Goal: Task Accomplishment & Management: Use online tool/utility

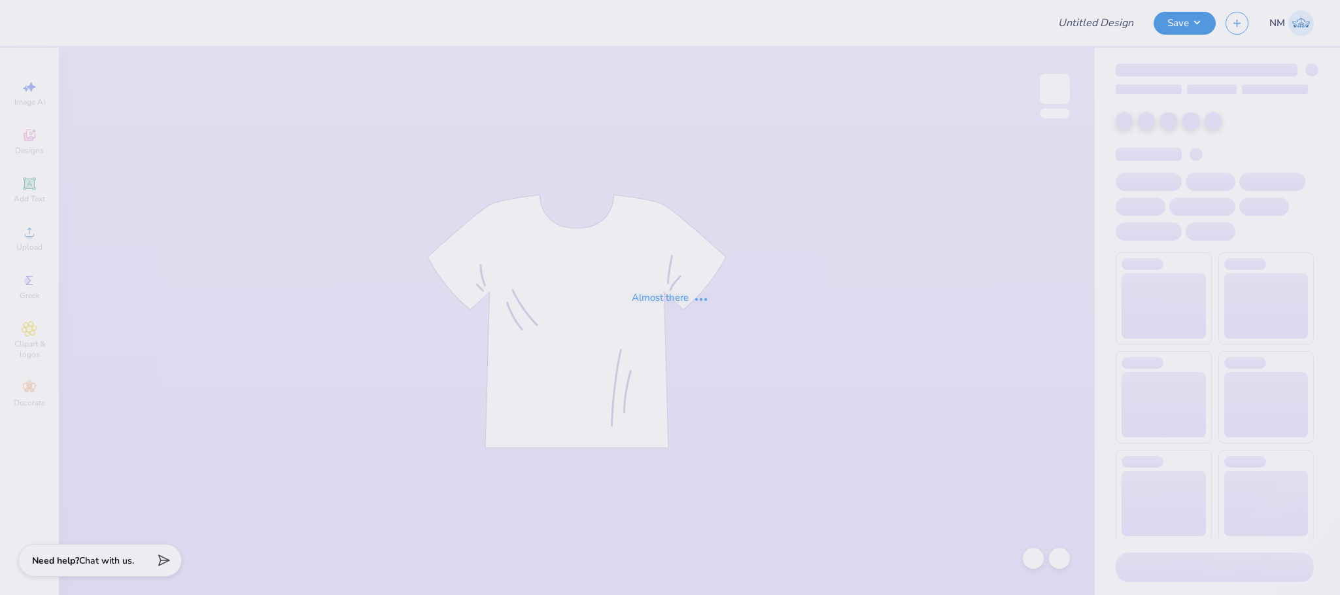
type input "Design 2"
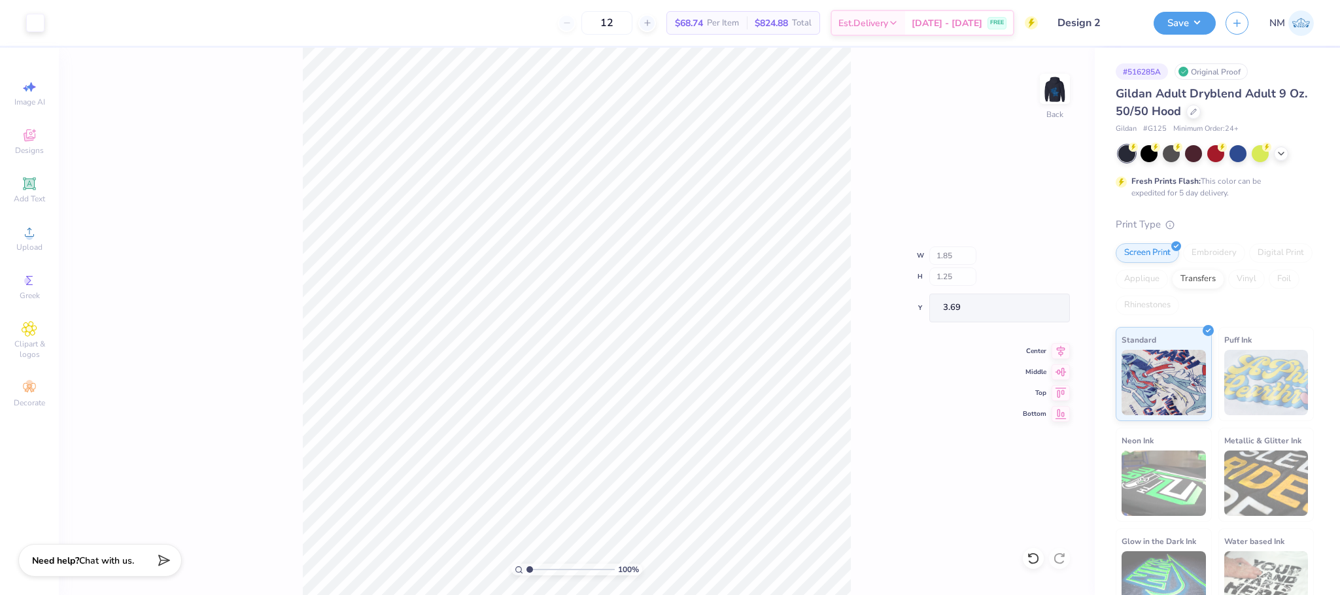
type input "1.85"
type input "1.25"
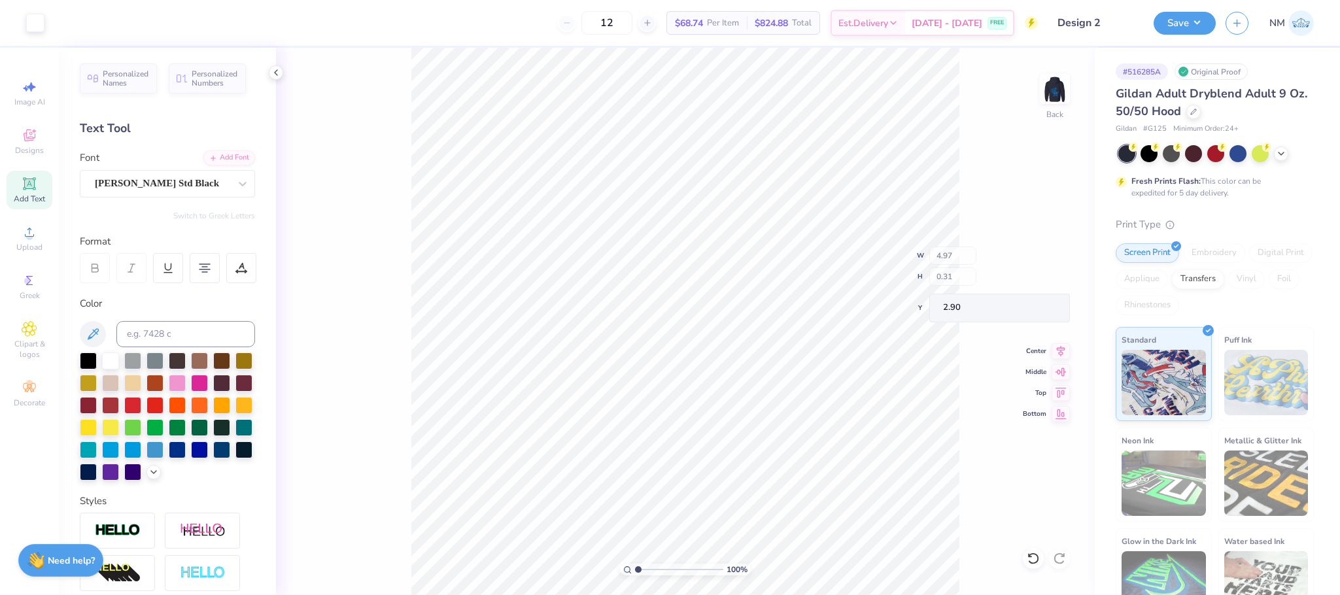
type input "4.97"
type input "0.31"
type input "2.90"
type input "3.44"
type input "3.00"
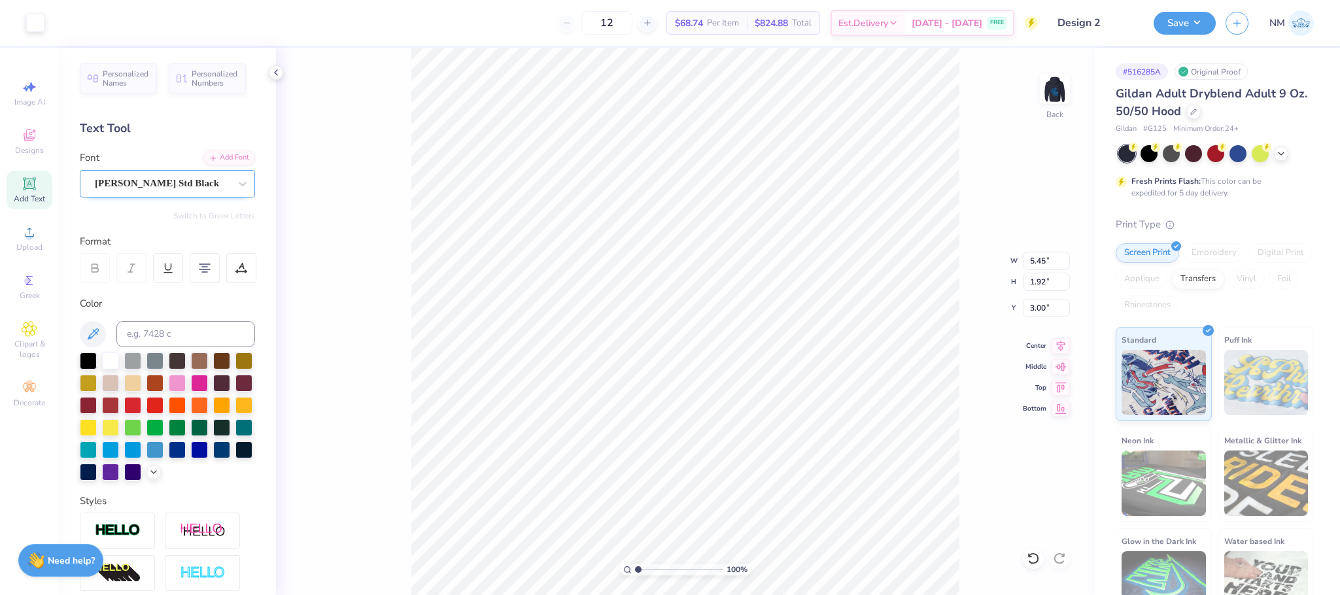
click at [112, 183] on div "Cooper Std Black" at bounding box center [162, 183] width 137 height 20
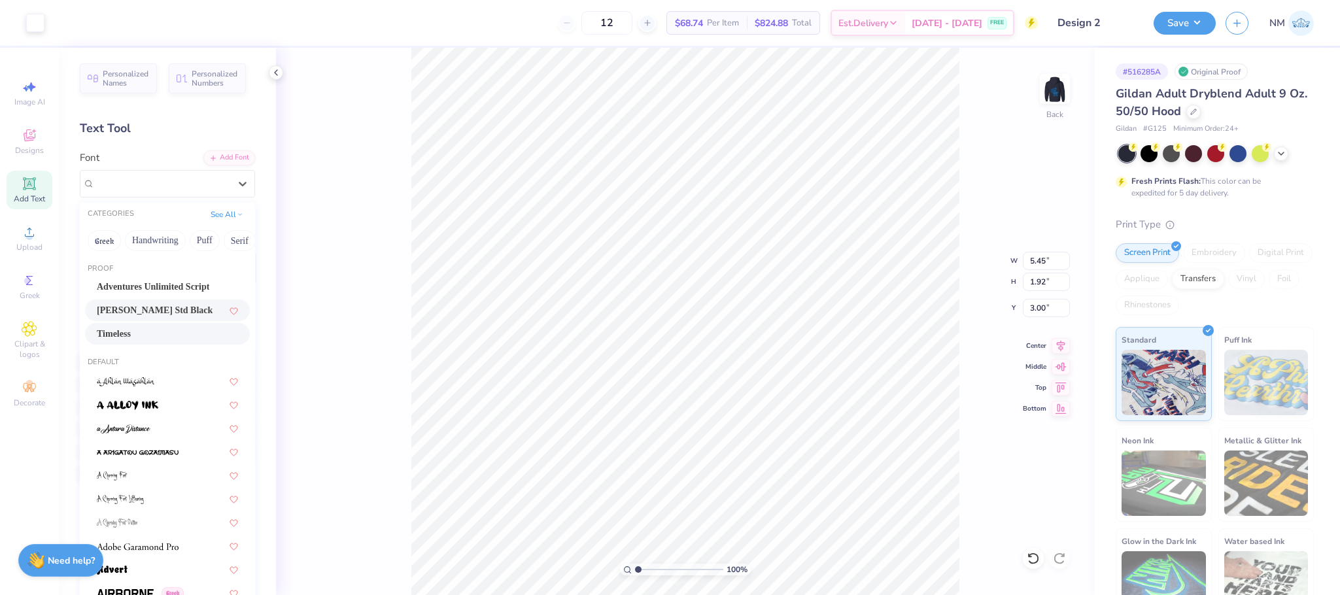
click at [142, 334] on div "Timeless" at bounding box center [167, 334] width 141 height 14
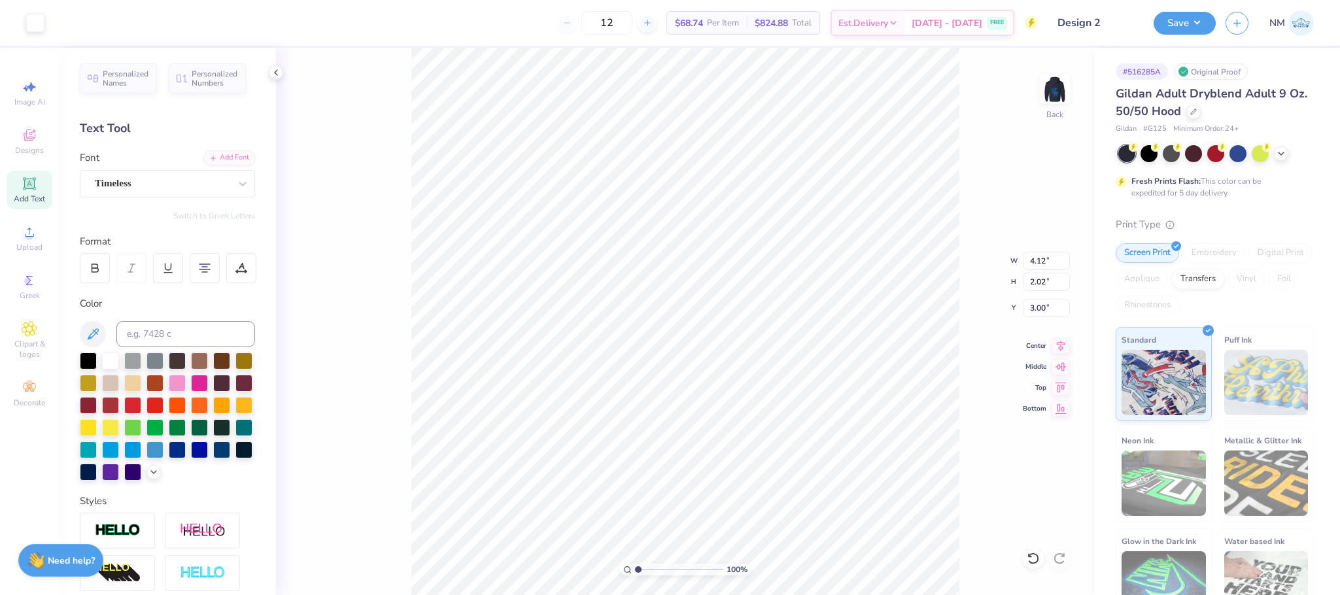
type input "4.12"
type input "2.02"
type input "2.90"
type input "6.03"
type input "0.46"
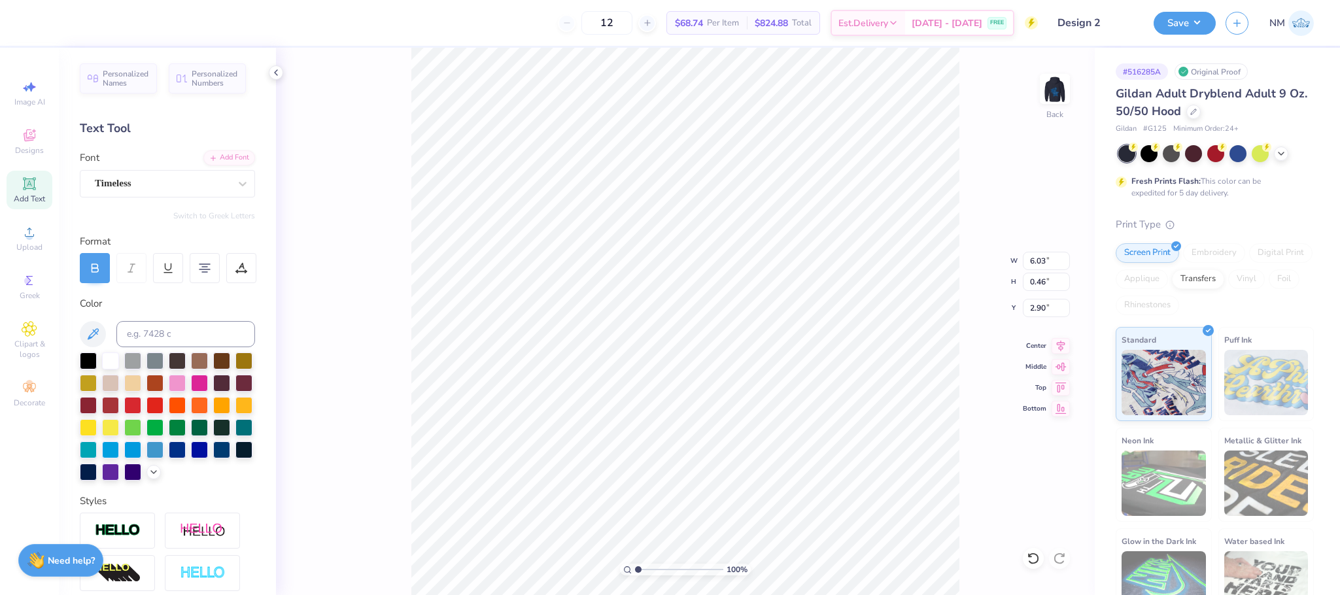
type input "6.90"
type input "0.53"
type input "3.00"
type input "6.28"
type input "0.48"
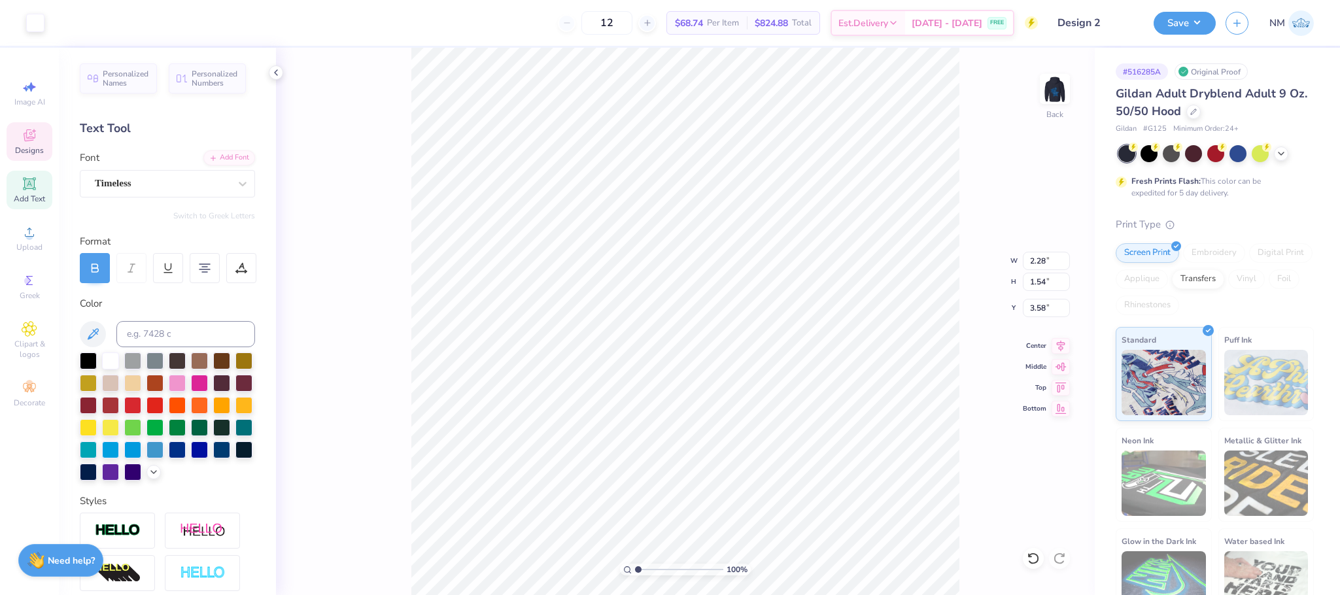
type input "2.28"
type input "1.54"
type input "3.71"
click at [236, 186] on icon at bounding box center [242, 183] width 13 height 13
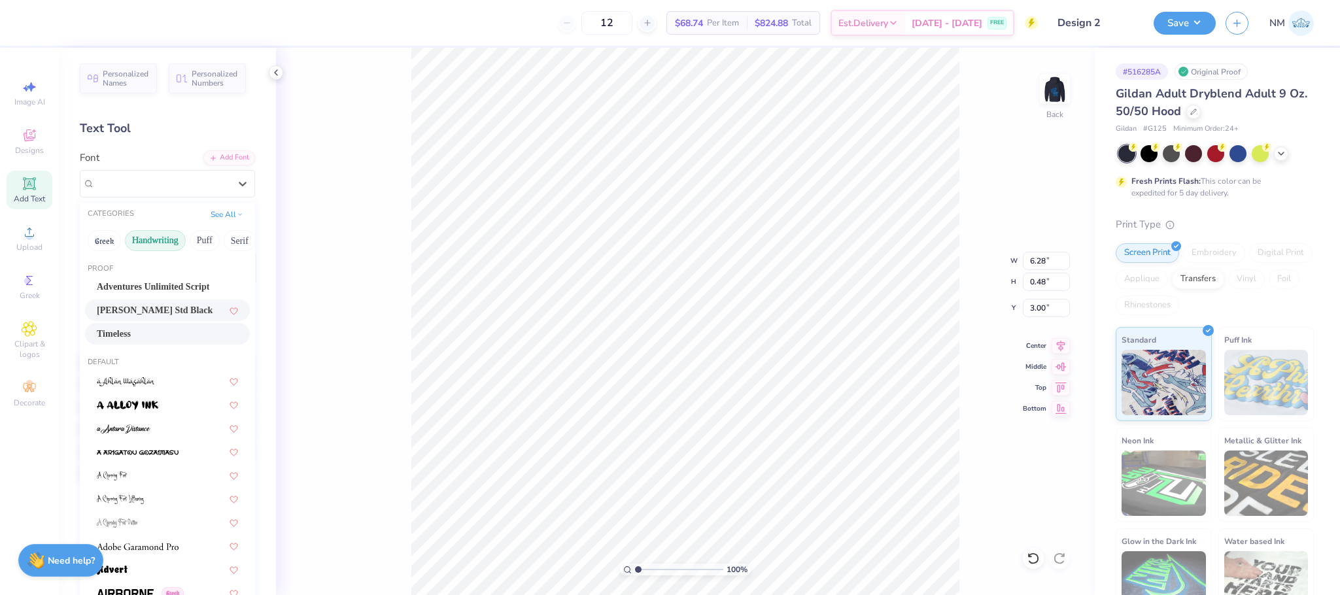
click at [166, 248] on button "Handwriting" at bounding box center [155, 240] width 61 height 21
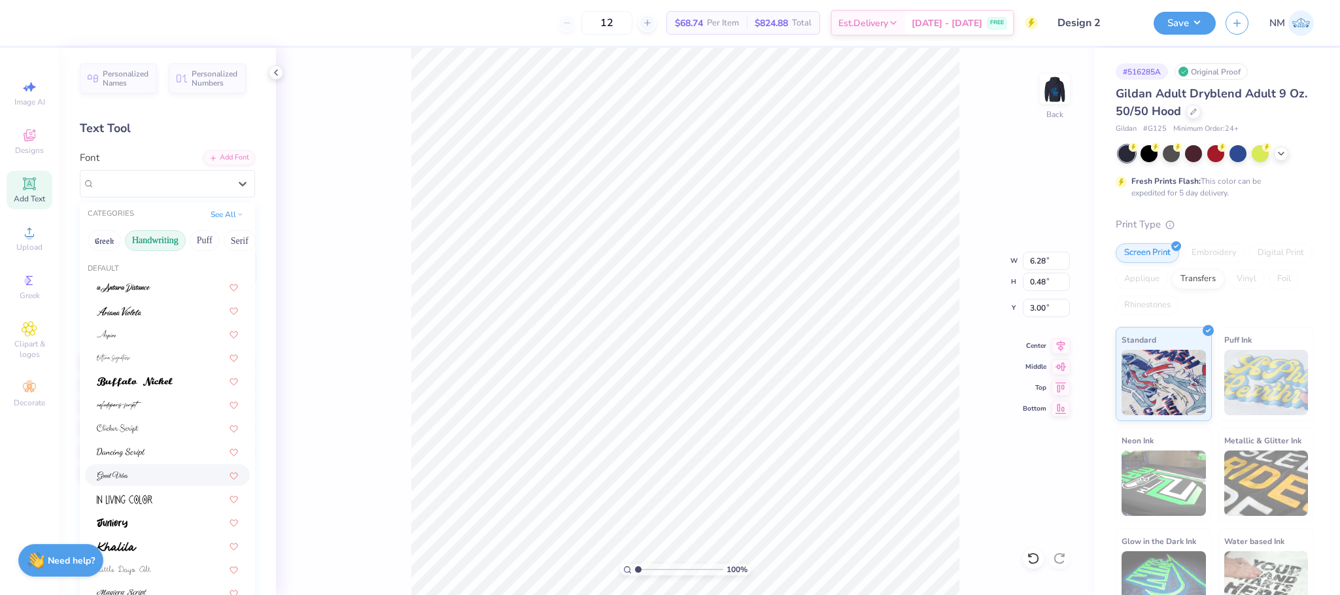
scroll to position [296, 0]
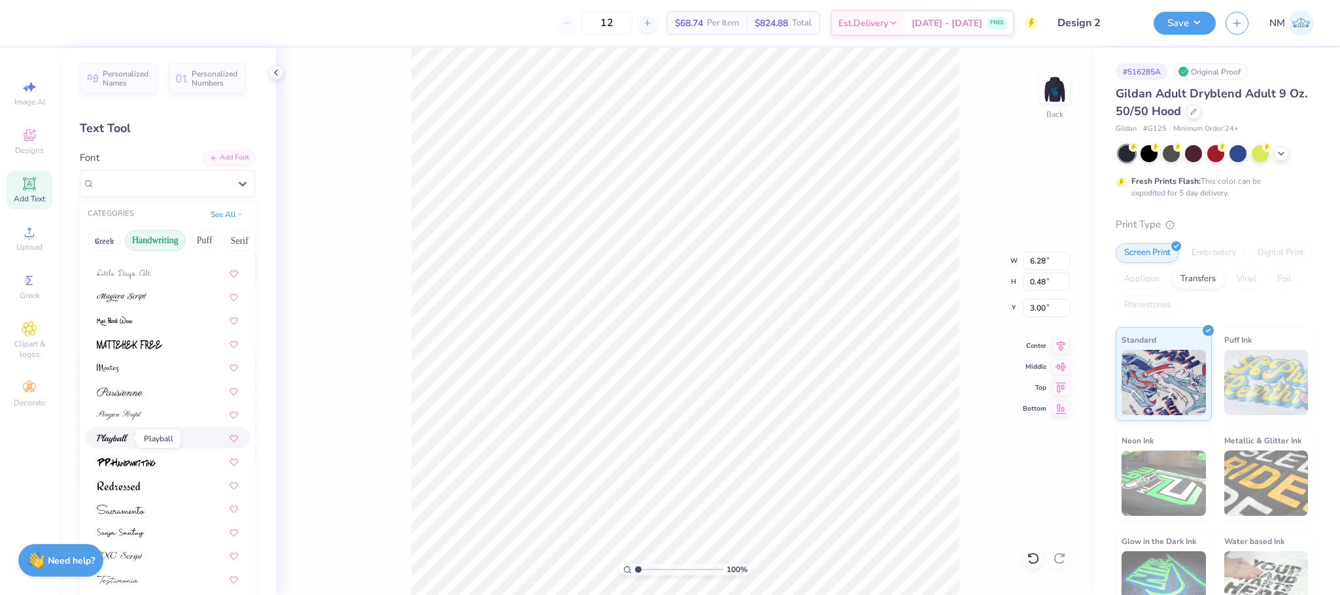
click at [109, 440] on img at bounding box center [112, 438] width 31 height 9
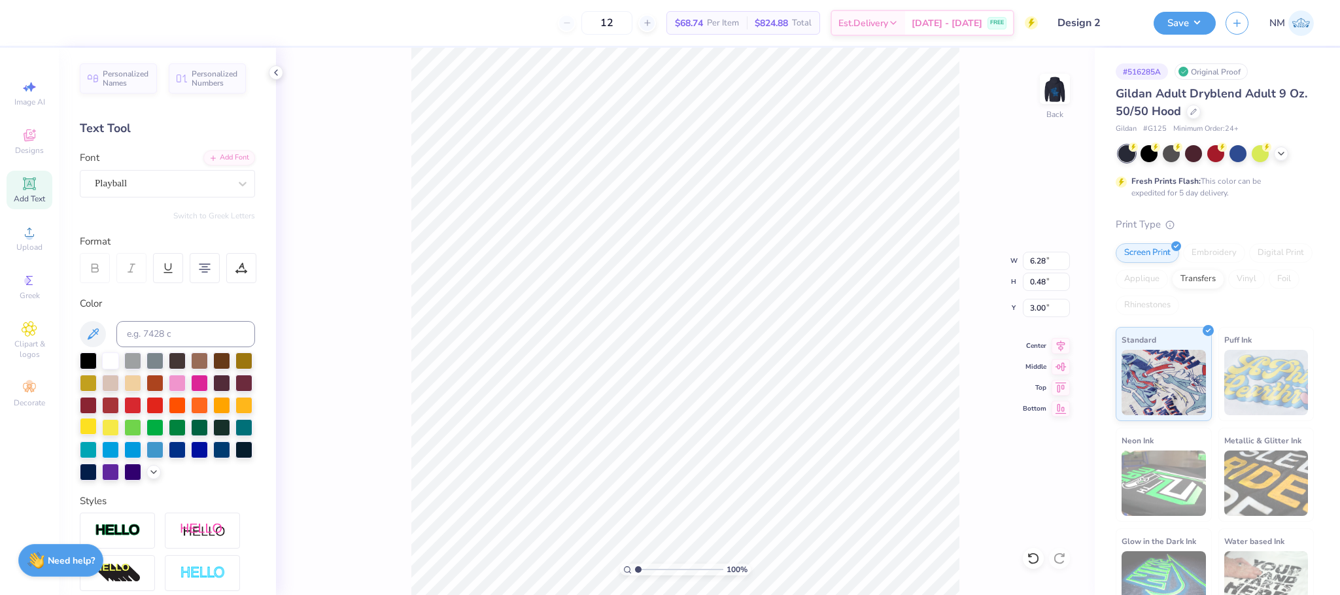
type input "5.18"
type input "0.50"
type input "2.99"
type input "6.07"
type input "0.58"
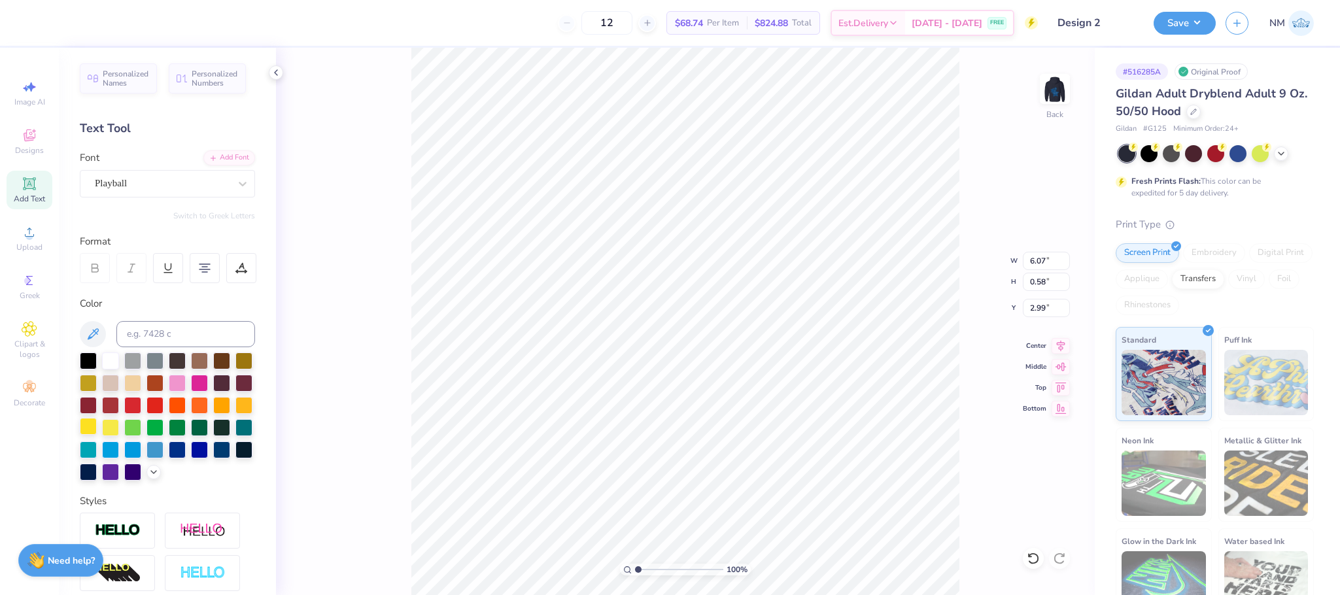
type input "3.00"
type input "3.96"
click at [1047, 95] on img at bounding box center [1055, 89] width 52 height 52
type input "6.00"
type input "11.09"
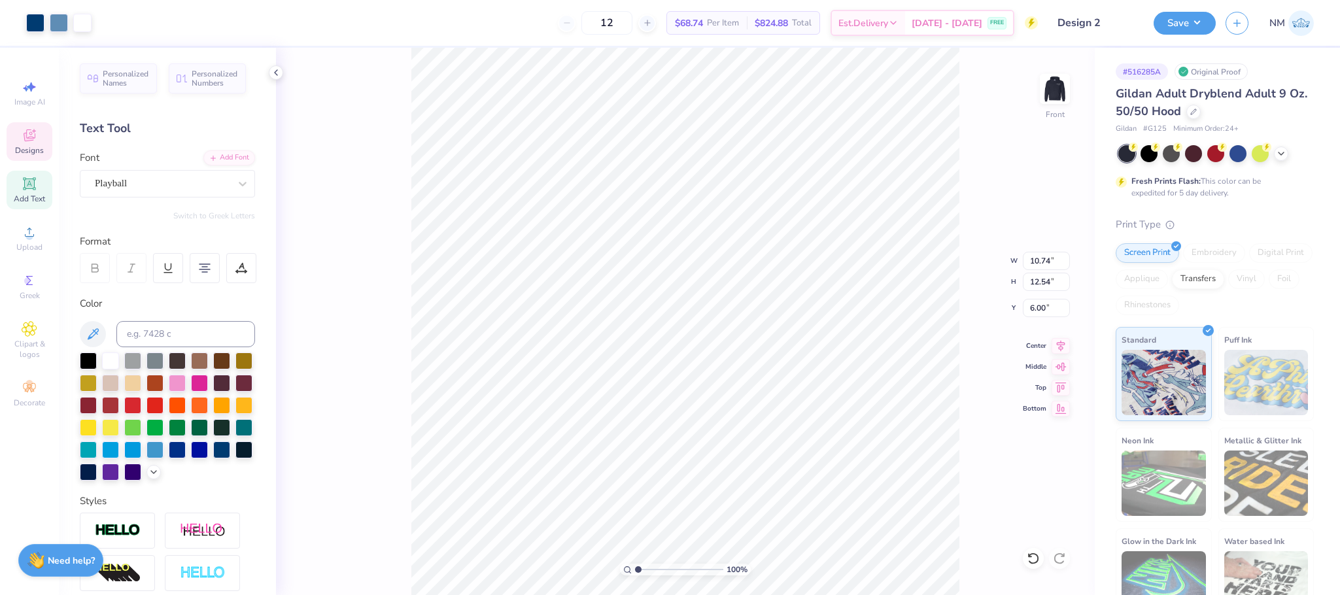
type input "12.95"
click at [1225, 277] on div "Transfers" at bounding box center [1198, 278] width 52 height 20
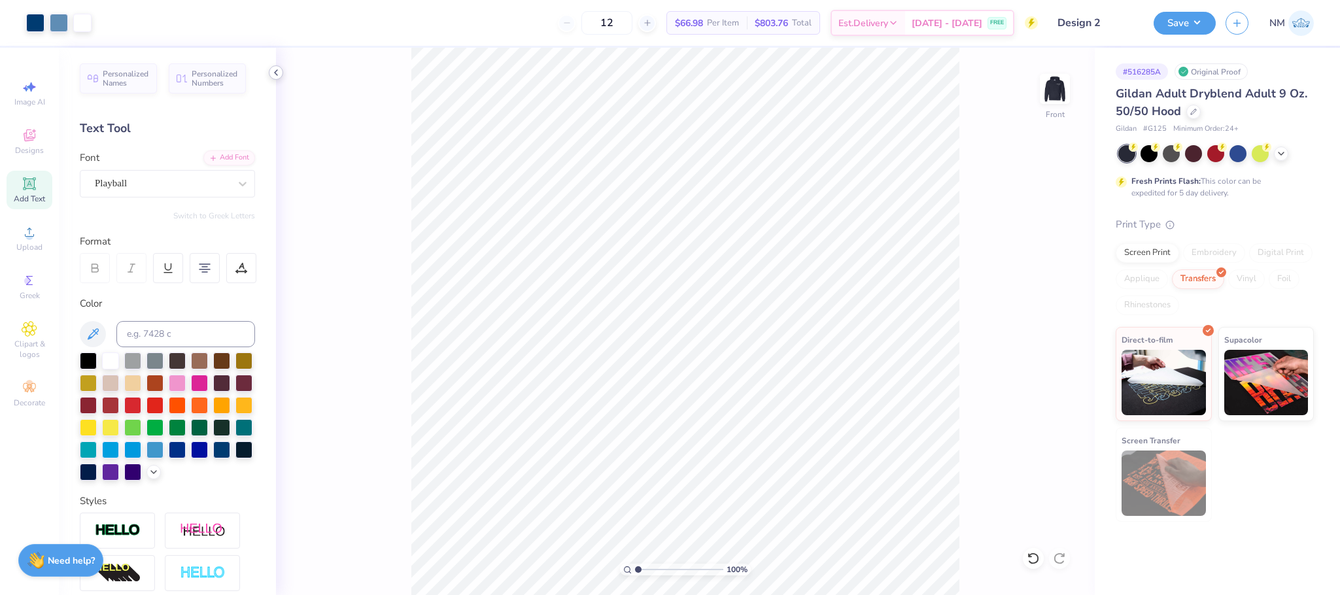
click at [277, 69] on icon at bounding box center [276, 72] width 10 height 10
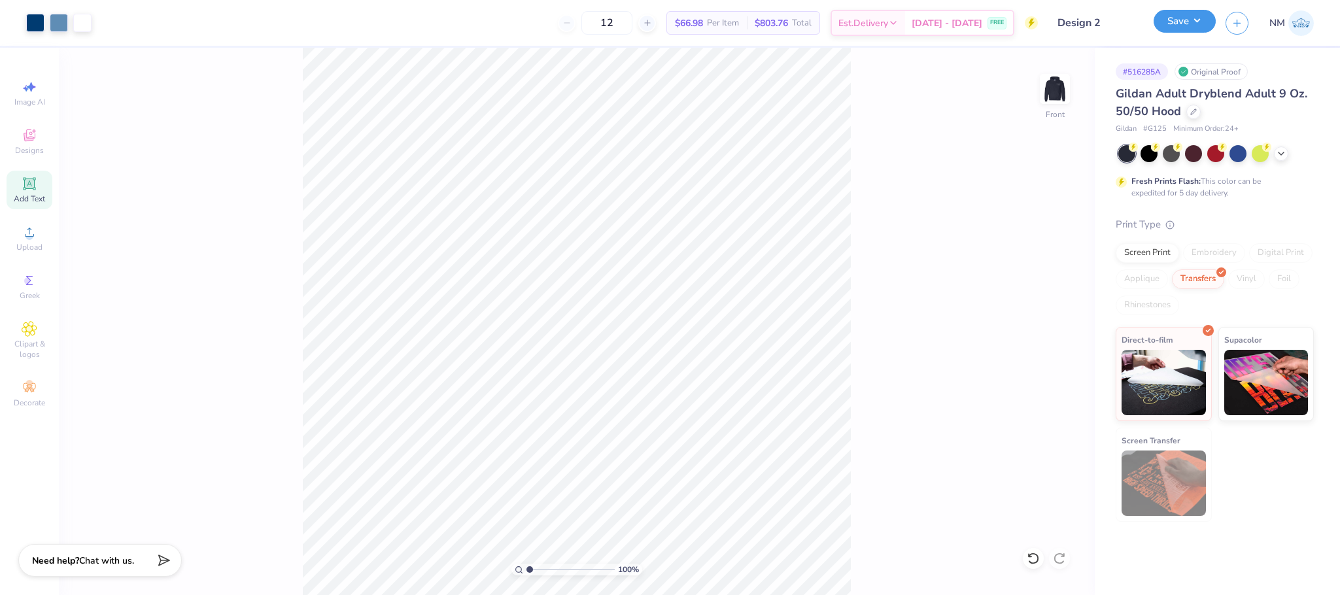
click at [1180, 16] on button "Save" at bounding box center [1185, 21] width 62 height 23
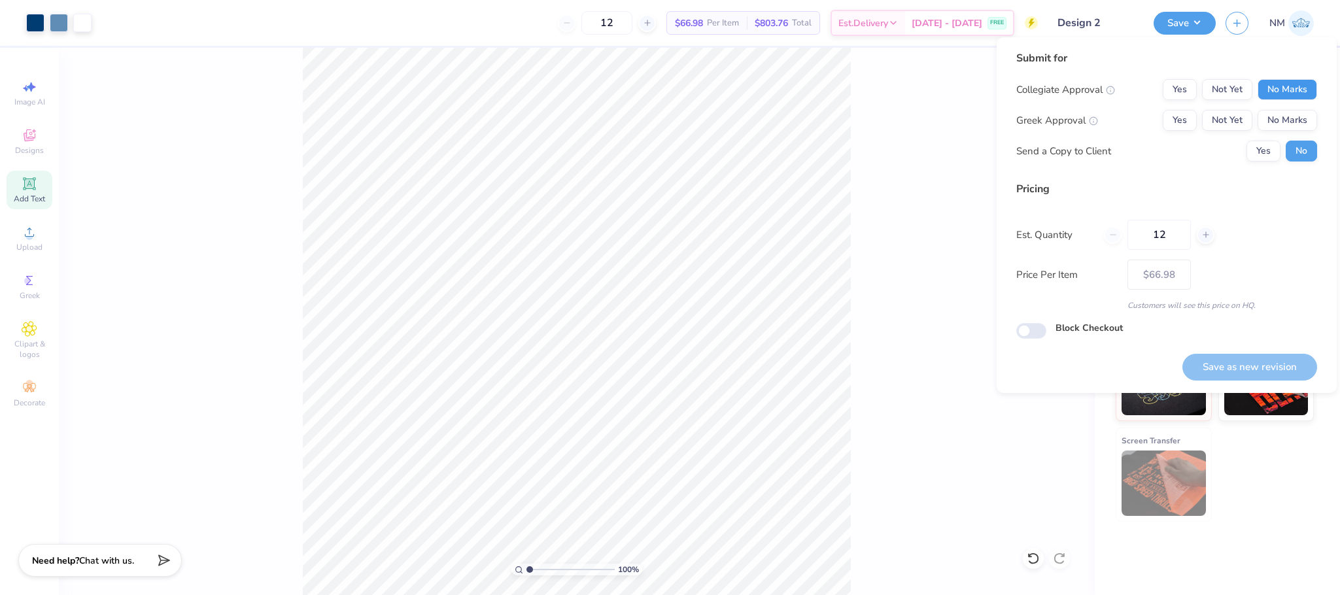
click at [1290, 82] on button "No Marks" at bounding box center [1288, 89] width 60 height 21
click at [1276, 118] on button "No Marks" at bounding box center [1288, 120] width 60 height 21
click at [1213, 364] on button "Save as new revision" at bounding box center [1250, 367] width 135 height 27
type input "– –"
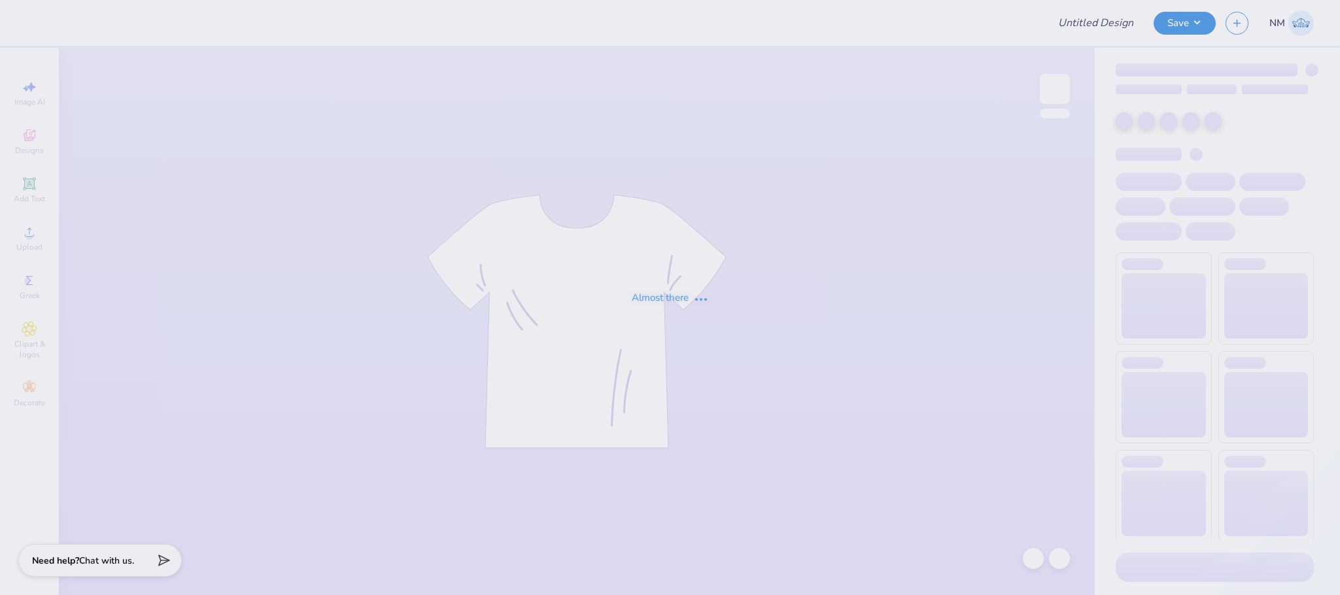
type input "Design 1"
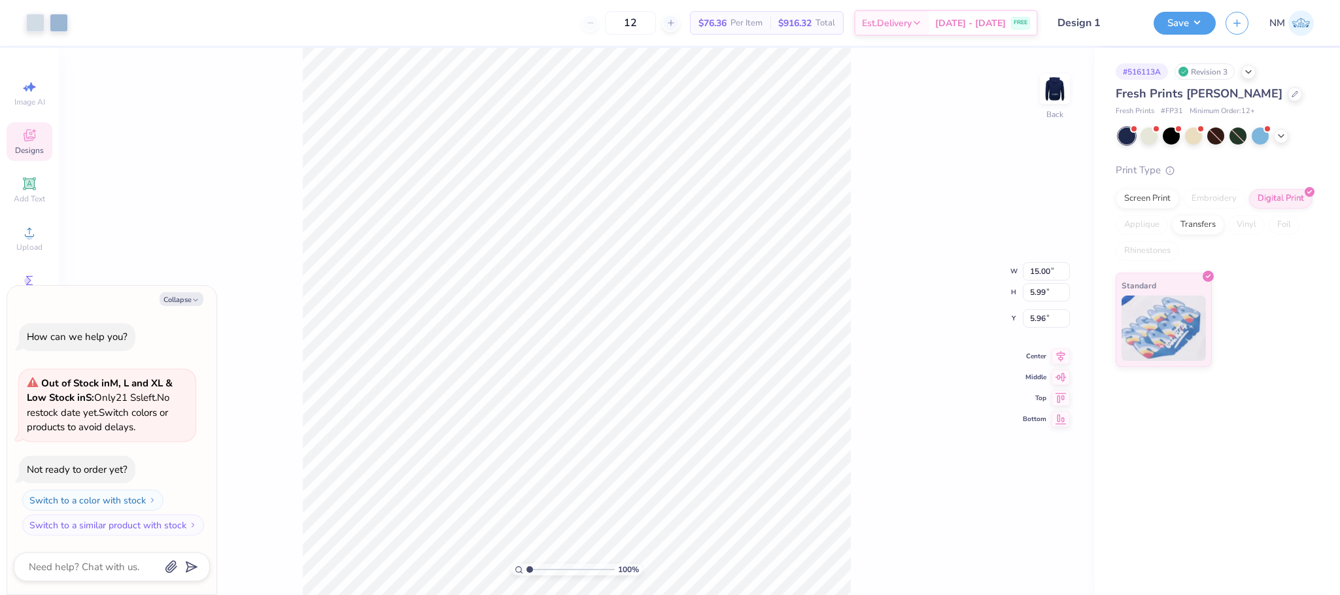
type textarea "x"
type input "3.00"
type textarea "x"
type input "1.60"
type input "5.04"
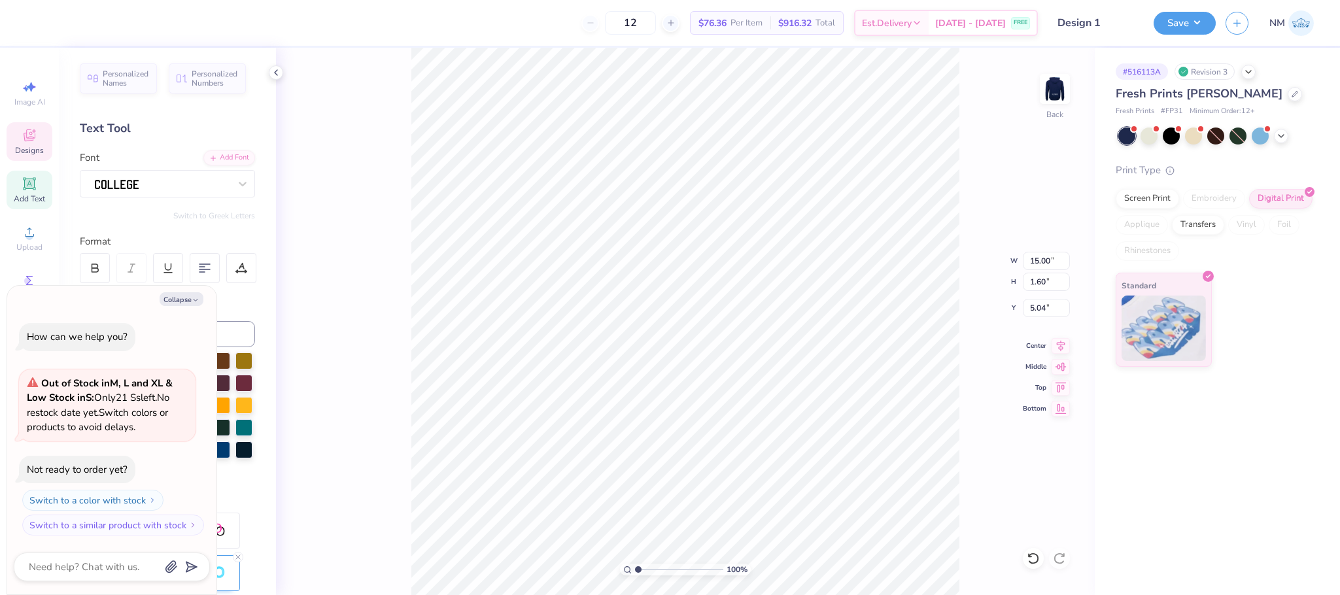
scroll to position [16, 2]
click at [192, 302] on icon "button" at bounding box center [196, 300] width 8 height 8
type textarea "x"
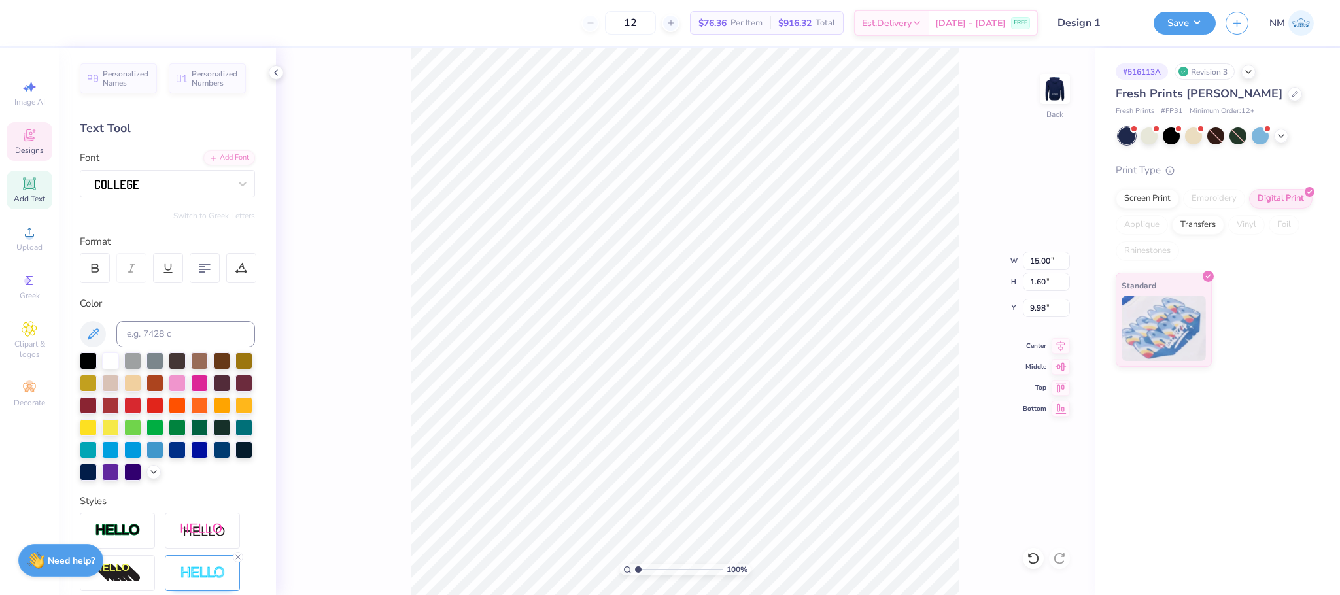
type input "9.98"
type input "11.79"
type input "2.20"
type input "4.12"
type input "12.41"
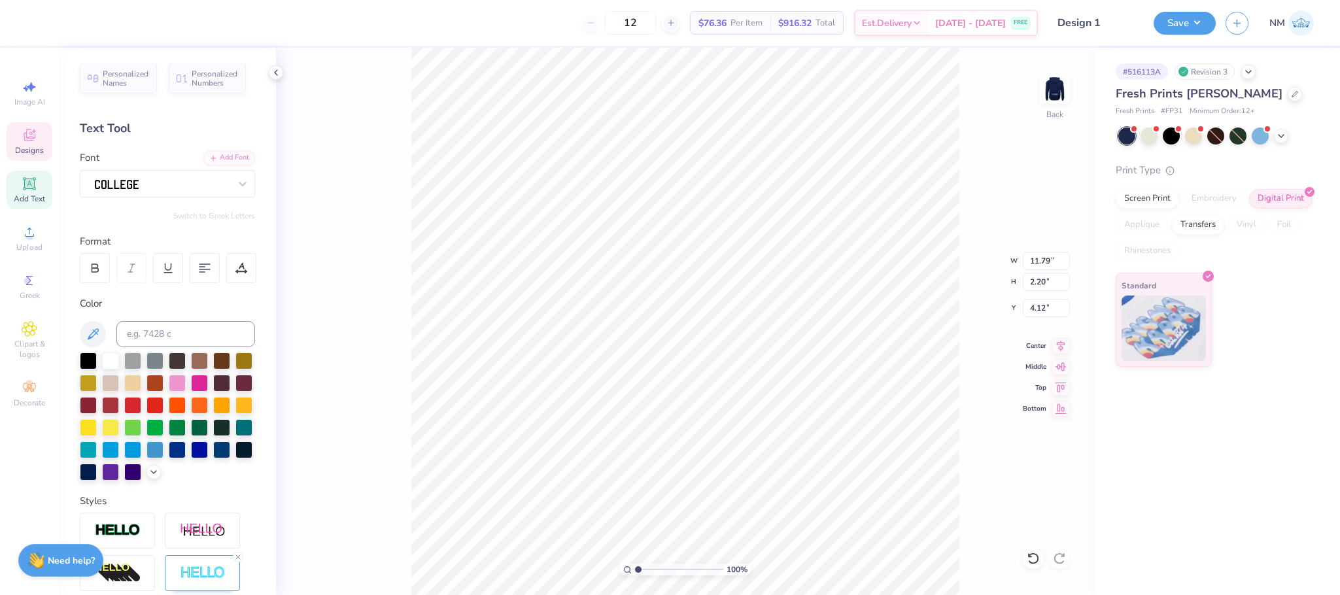
type input "1.60"
type input "12.07"
type input "9.84"
type input "2.20"
type input "6.28"
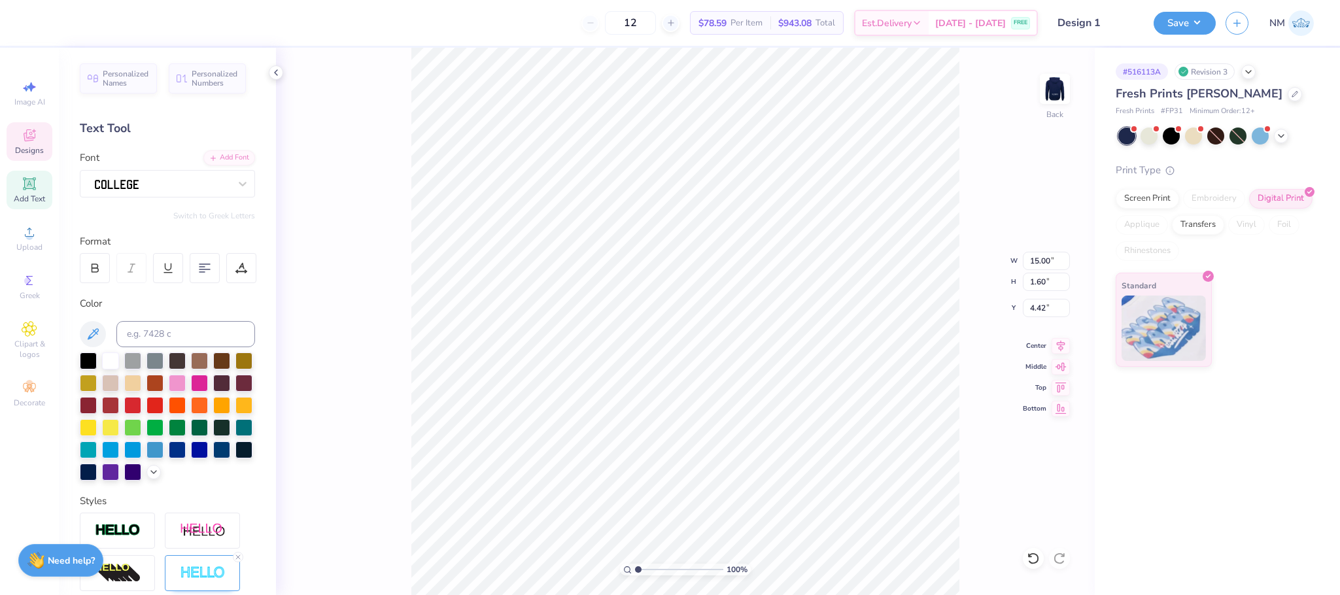
type input "4.42"
type input "11.79"
type input "2.20"
type input "4.12"
click at [153, 184] on div "DOTLED" at bounding box center [162, 183] width 137 height 20
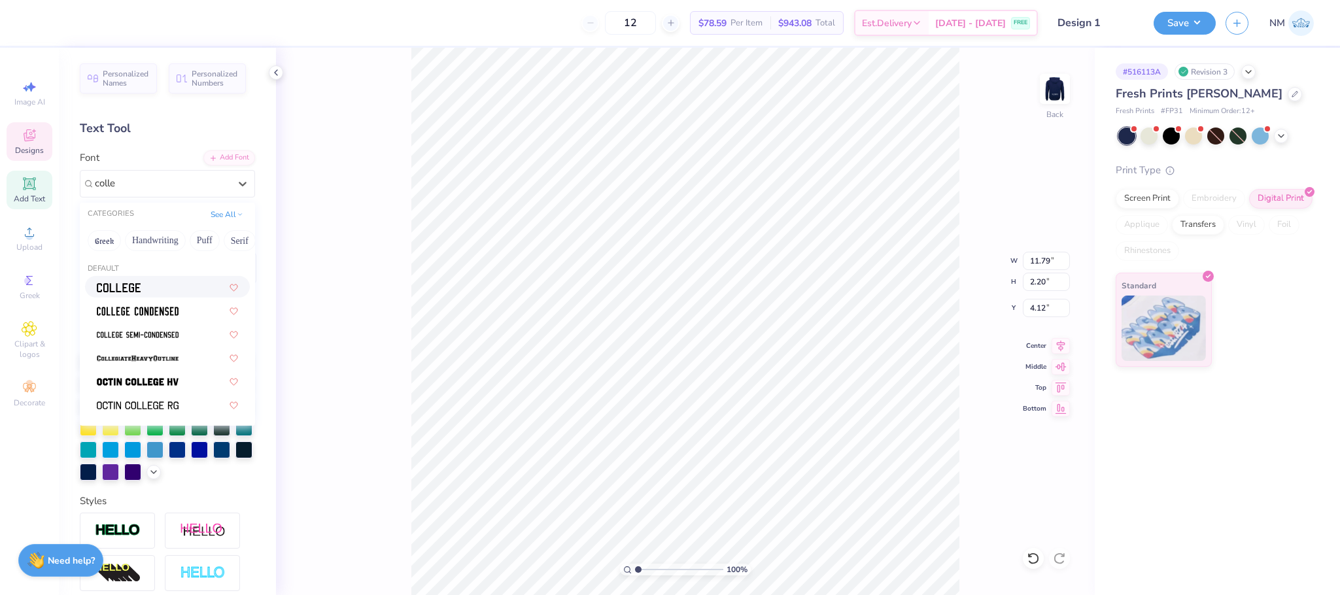
click at [128, 285] on img at bounding box center [119, 287] width 44 height 9
type input "colle"
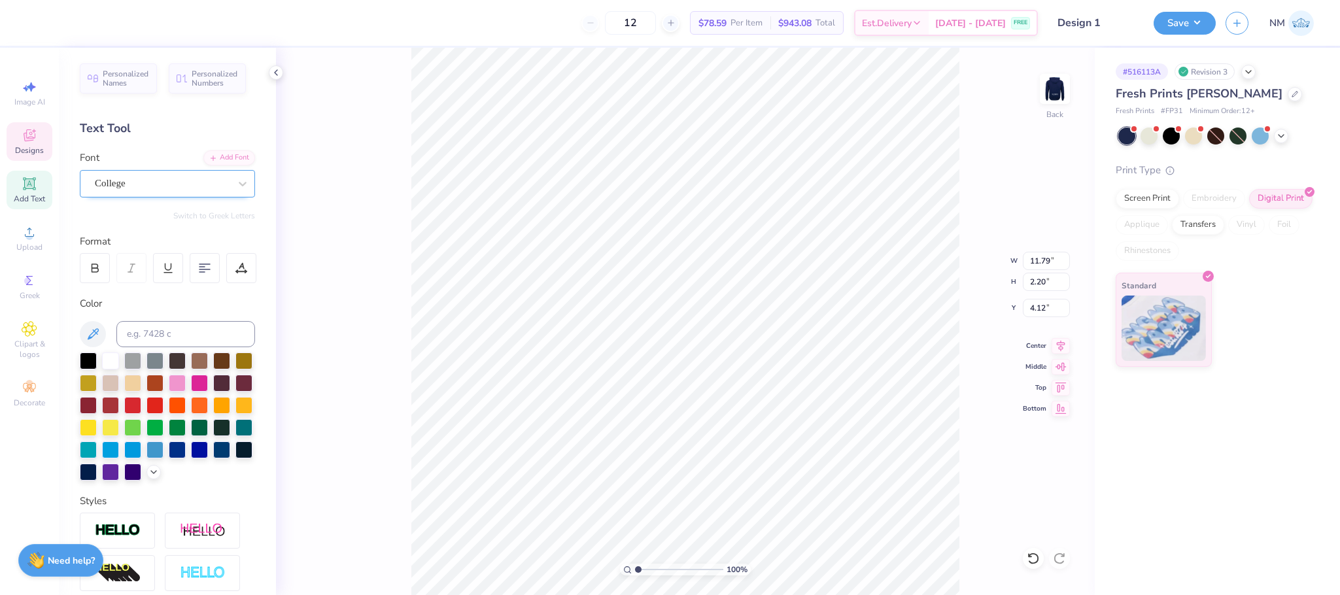
type input "12.83"
type input "1.51"
type input "4.49"
type input "9.84"
type input "2.20"
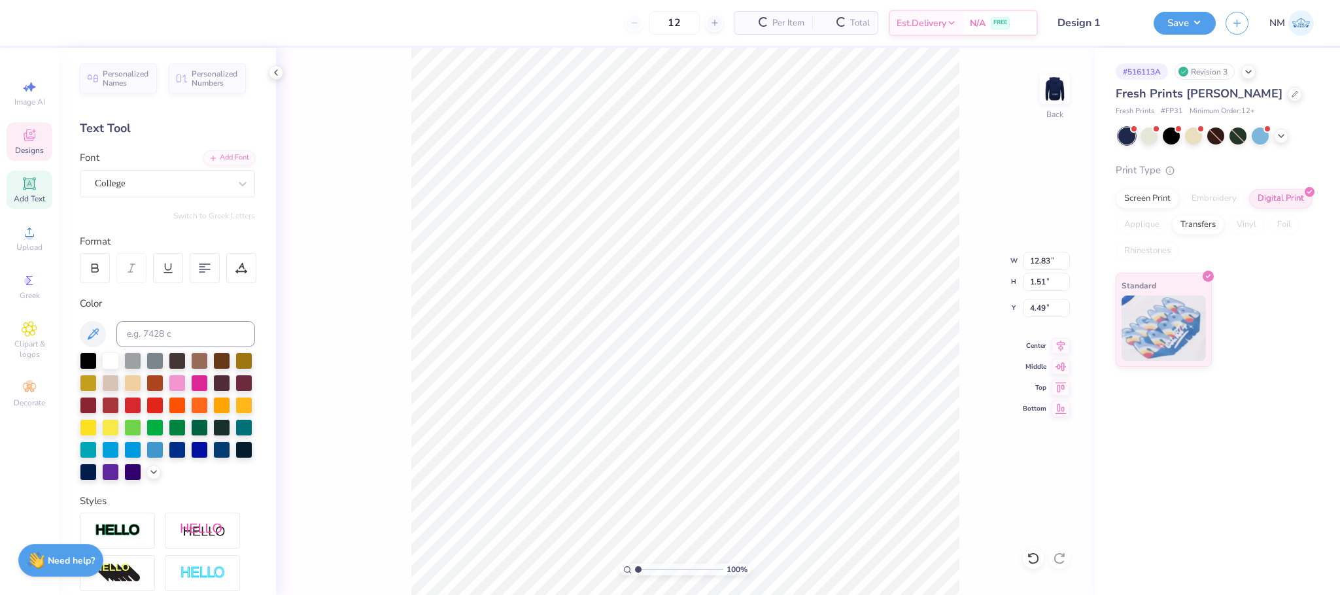
type input "6.28"
click at [166, 195] on div "DOTLED" at bounding box center [167, 183] width 175 height 27
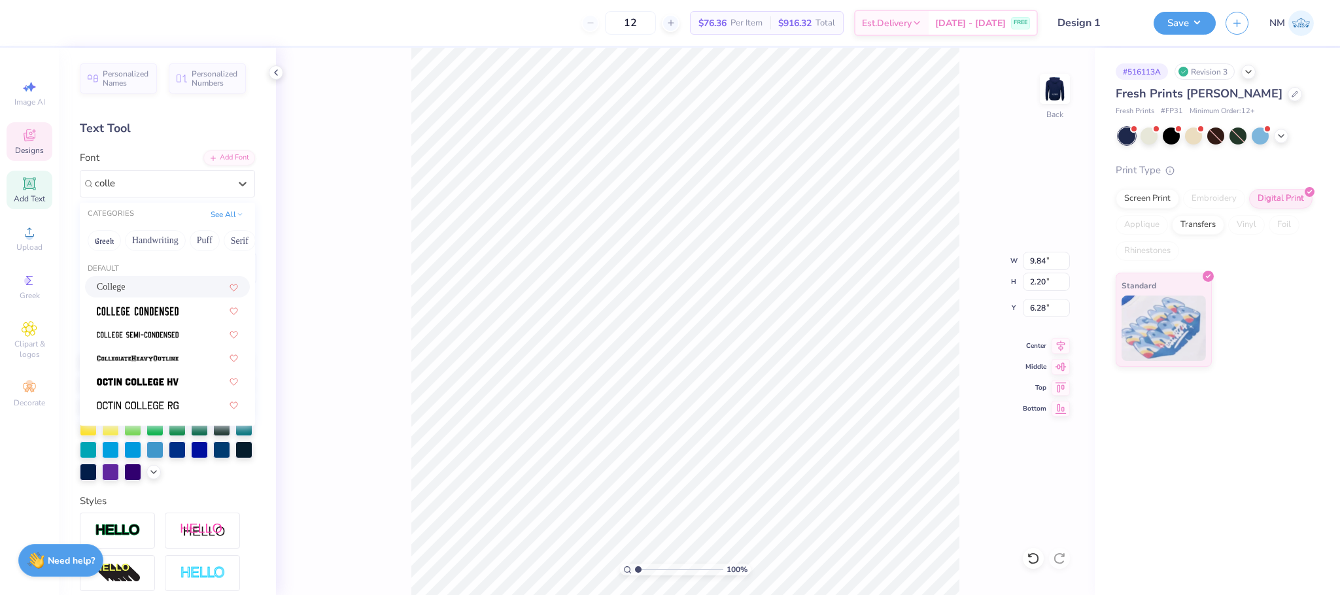
click at [120, 285] on span "College" at bounding box center [111, 287] width 29 height 14
type input "colle"
type input "10.25"
type input "1.51"
type input "6.64"
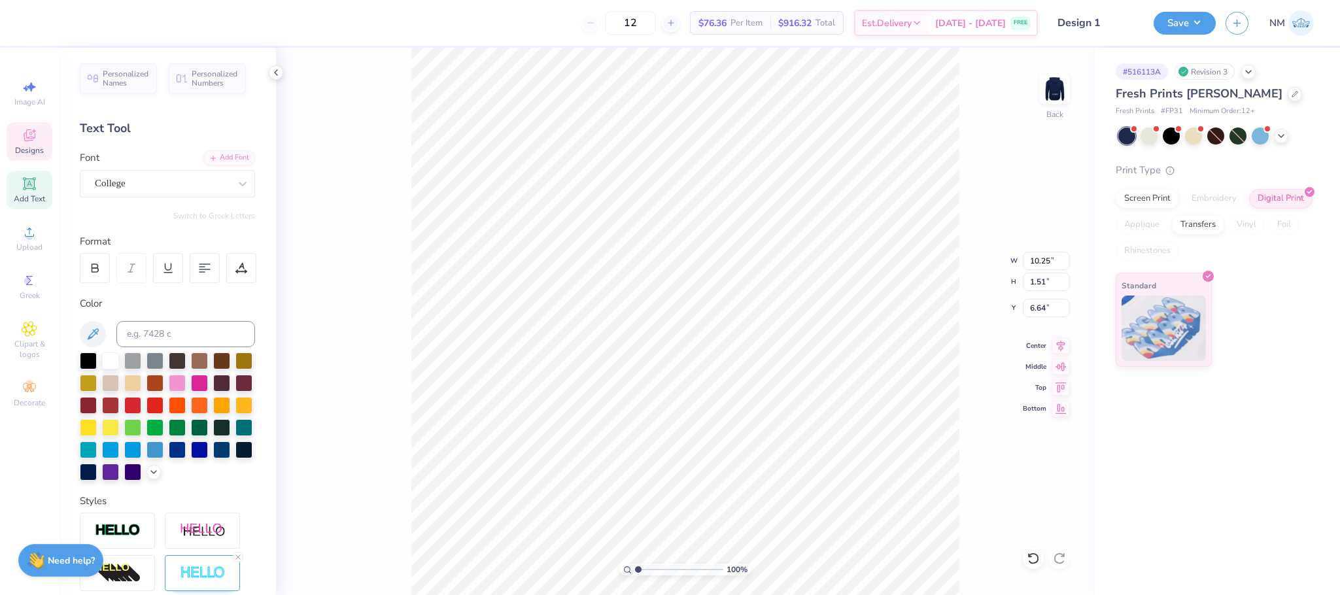
type input "12.91"
type input "1.60"
type input "4.49"
type input "6.58"
click at [1048, 108] on img at bounding box center [1055, 89] width 52 height 52
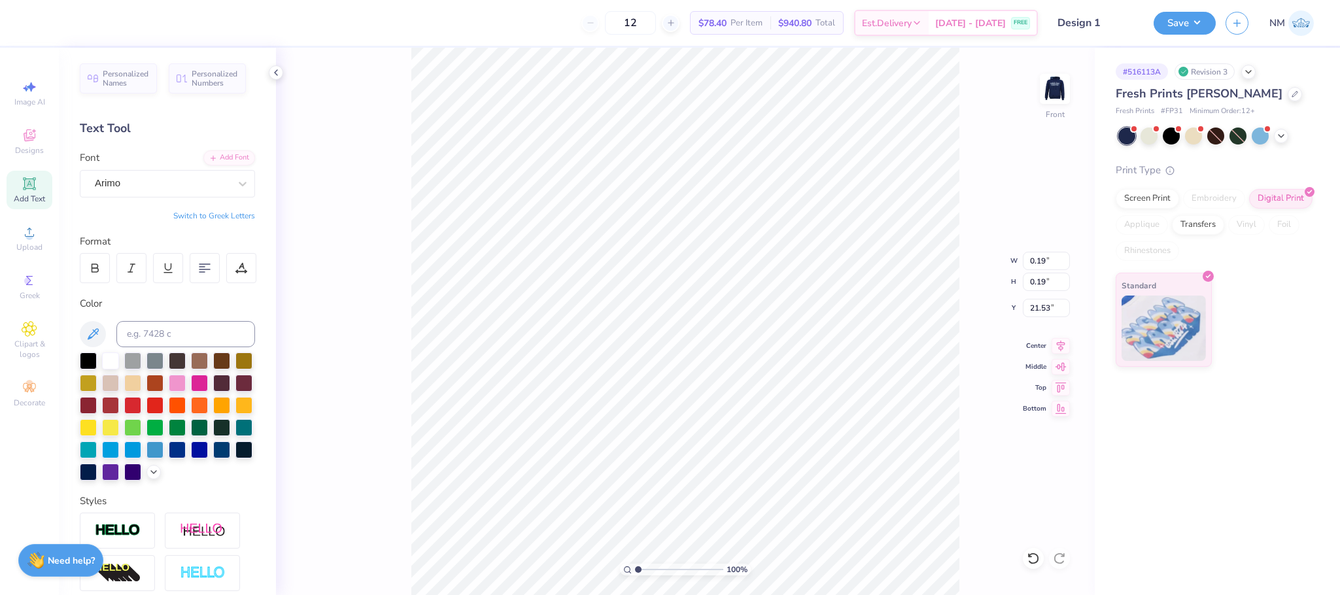
type input "0.14"
type input "1.63"
type input "9.50"
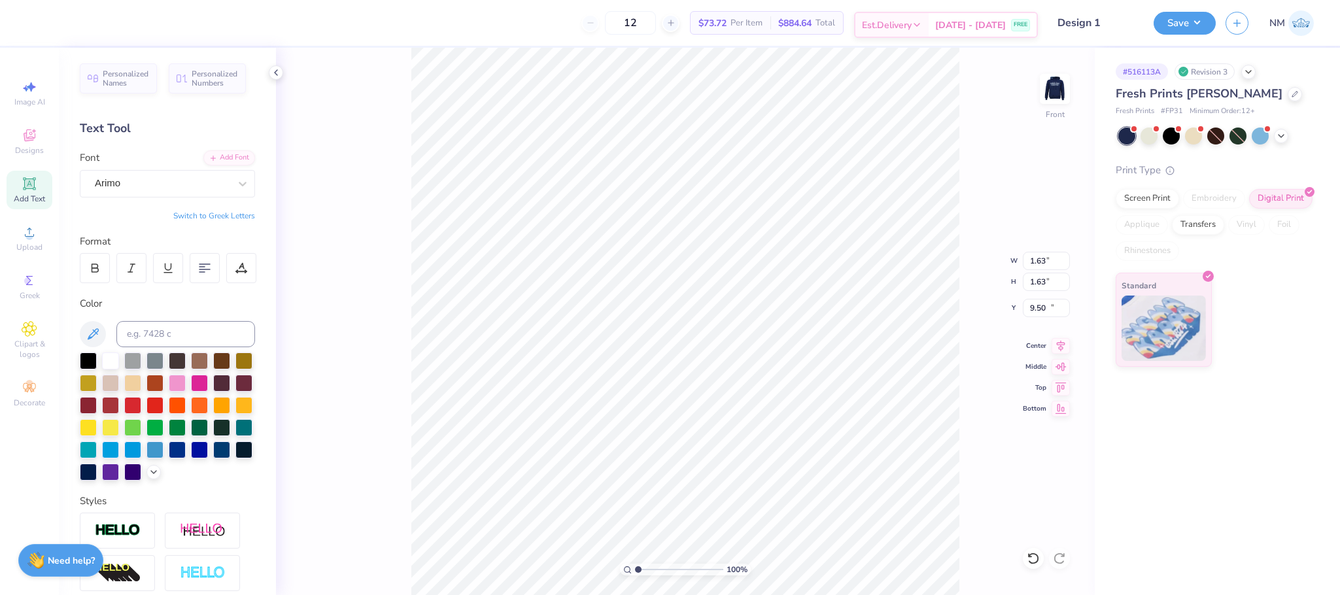
type input "0.87"
type input "10.27"
click at [195, 175] on div at bounding box center [162, 184] width 135 height 18
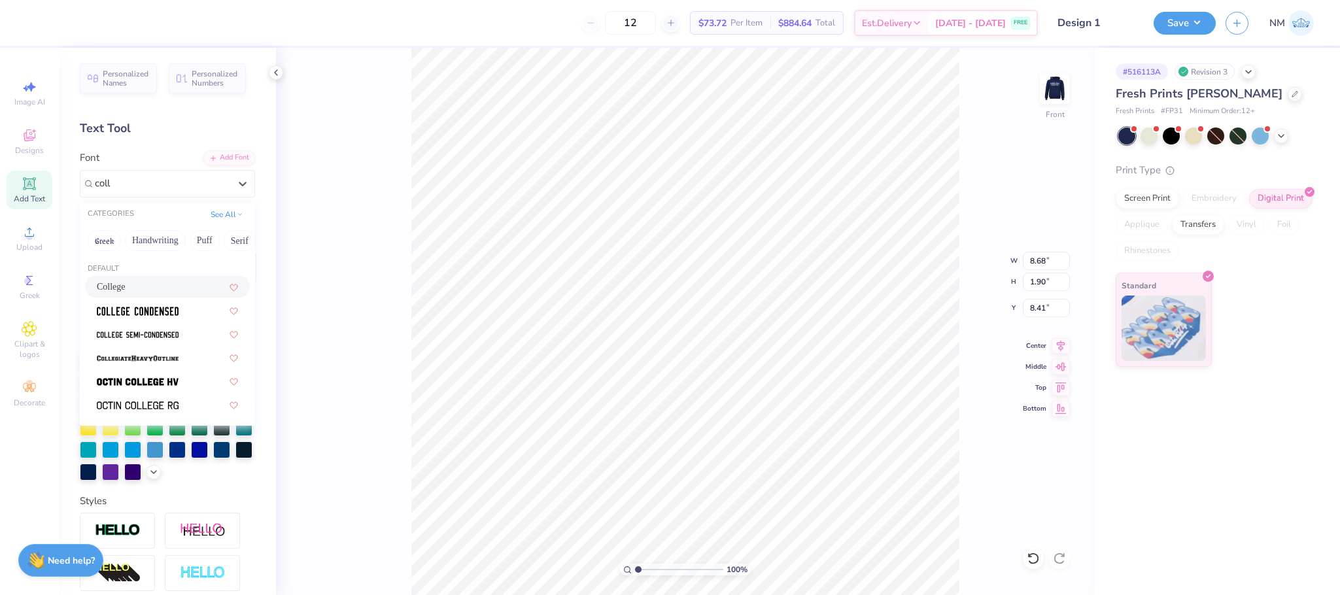
click at [149, 285] on div "College" at bounding box center [167, 287] width 141 height 14
type input "coll"
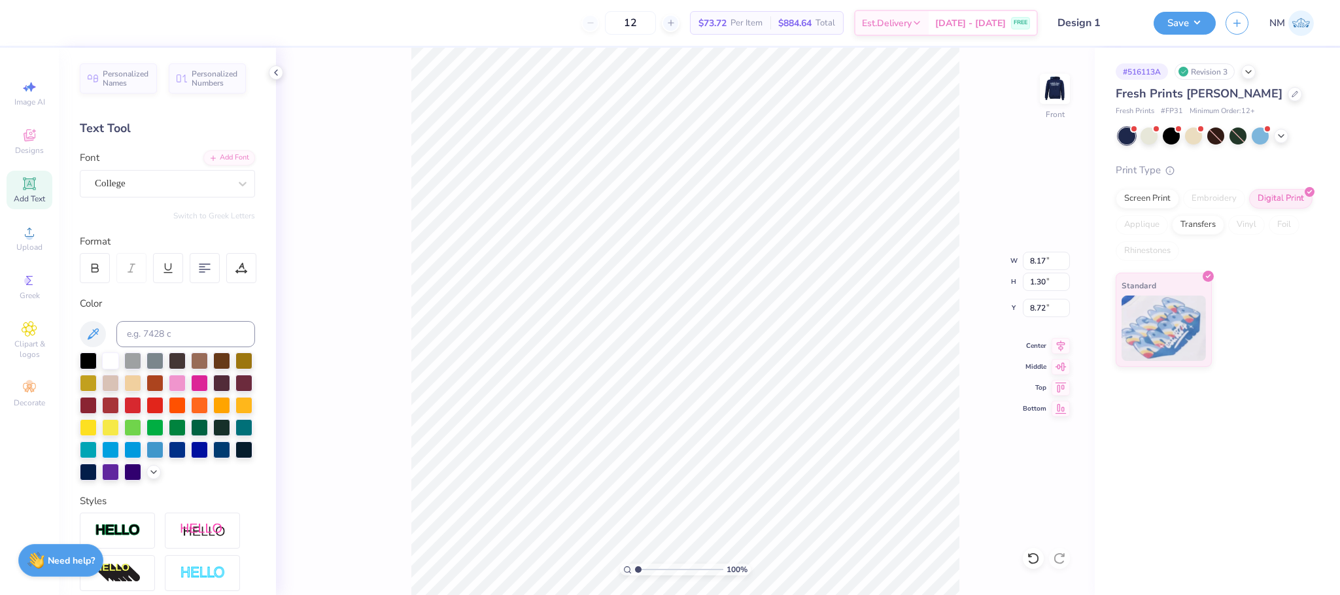
type input "8.17"
type input "1.30"
type input "8.72"
type input "9.95"
type input "1.58"
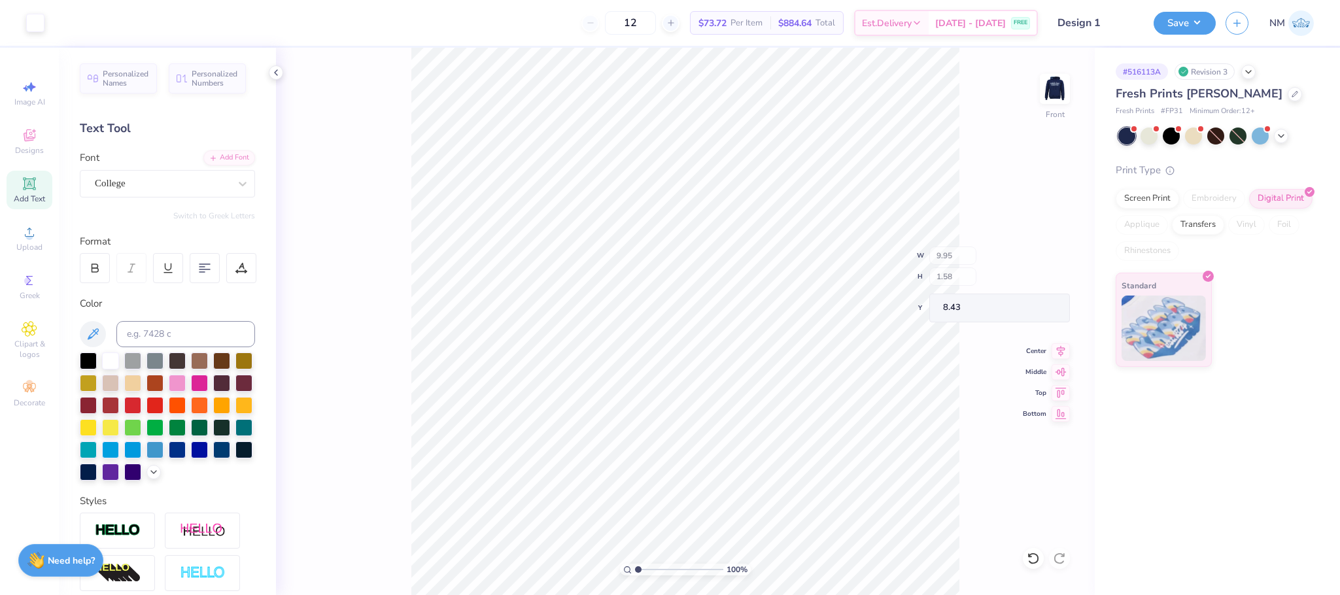
type input "8.68"
click at [1292, 95] on icon at bounding box center [1295, 93] width 7 height 7
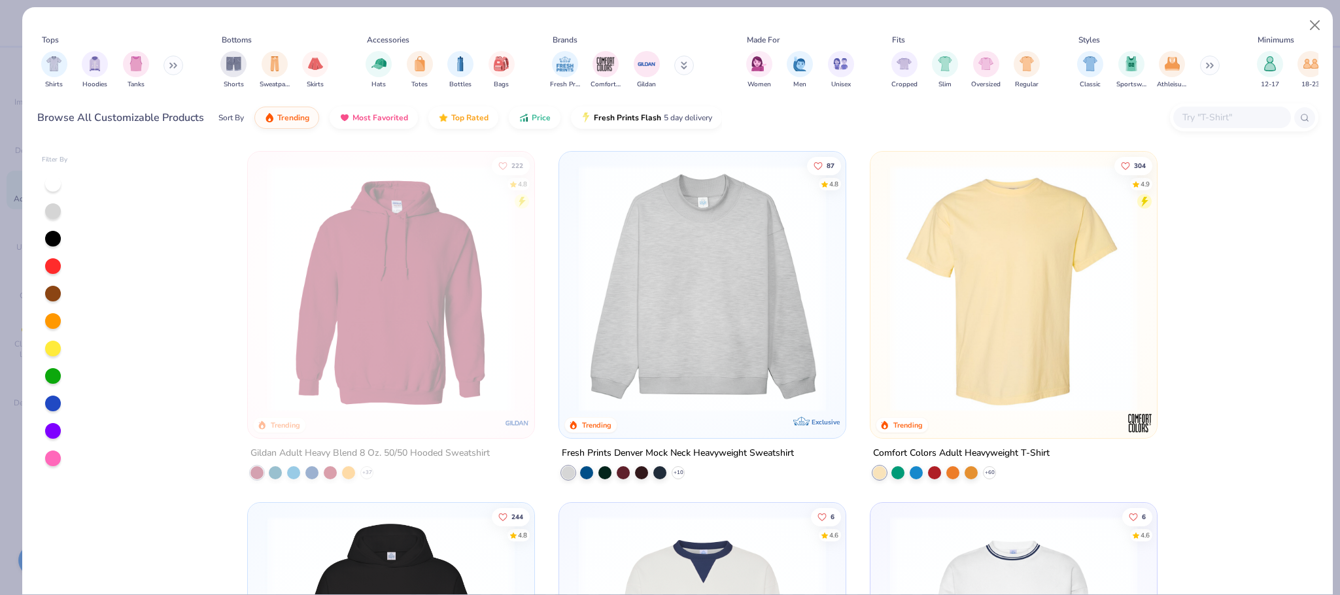
click at [167, 65] on button at bounding box center [174, 66] width 20 height 20
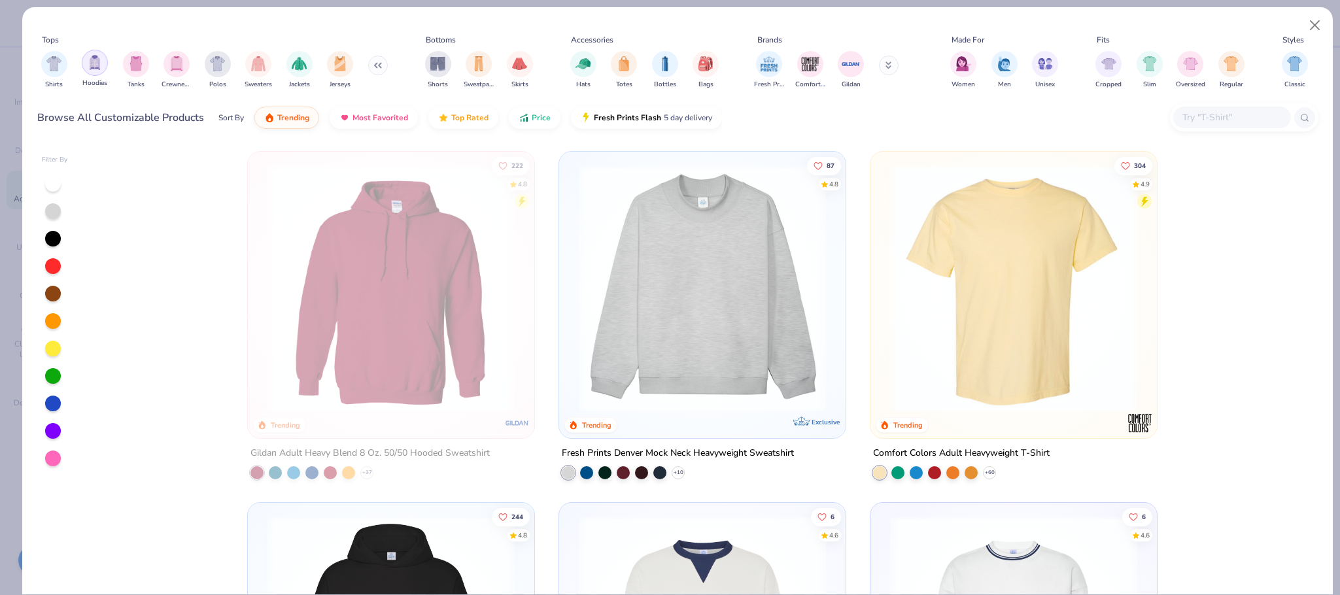
click at [102, 67] on div "filter for Hoodies" at bounding box center [95, 63] width 26 height 26
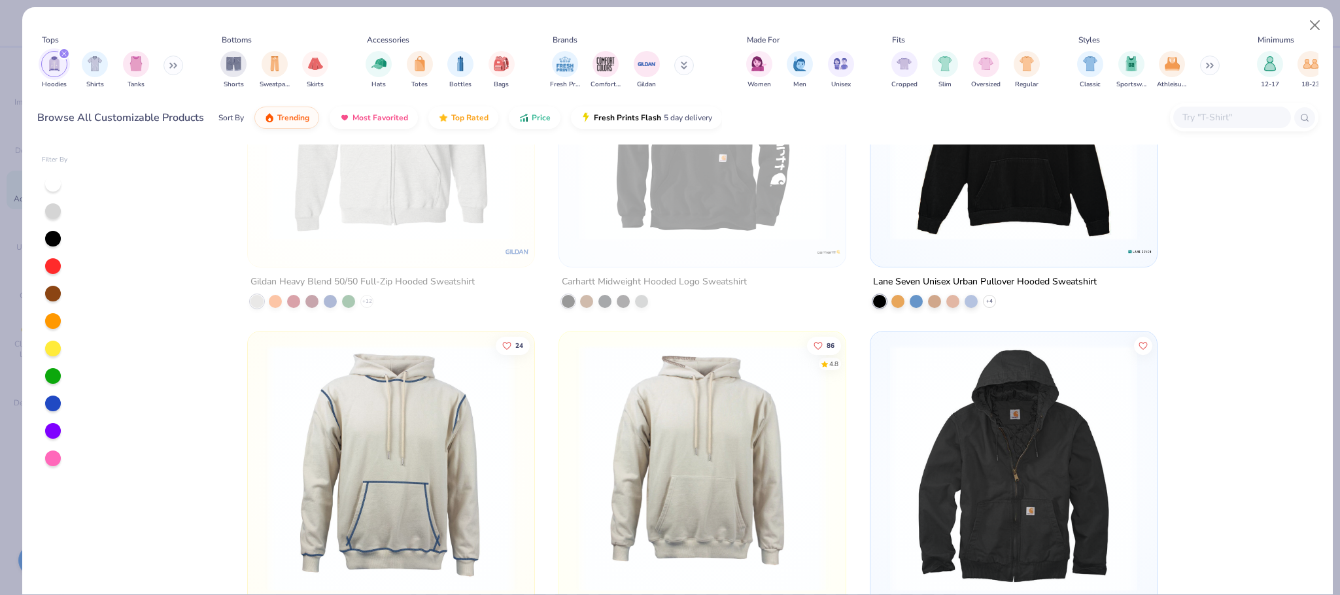
scroll to position [1182, 0]
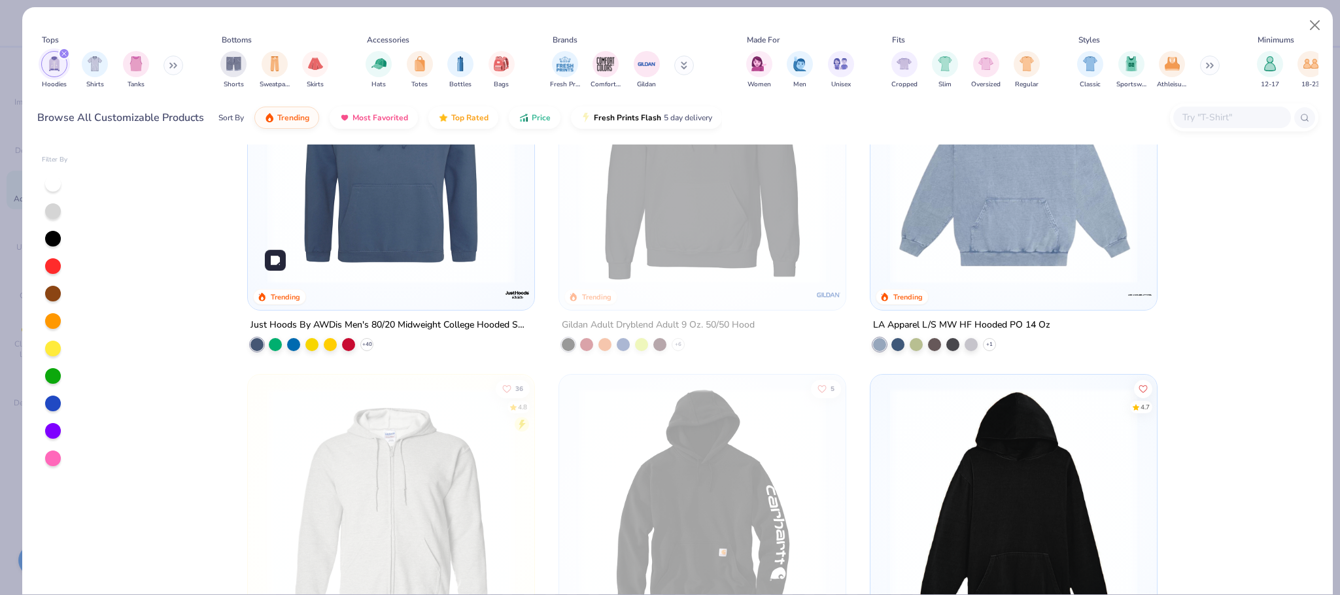
click at [383, 205] on img at bounding box center [391, 160] width 260 height 247
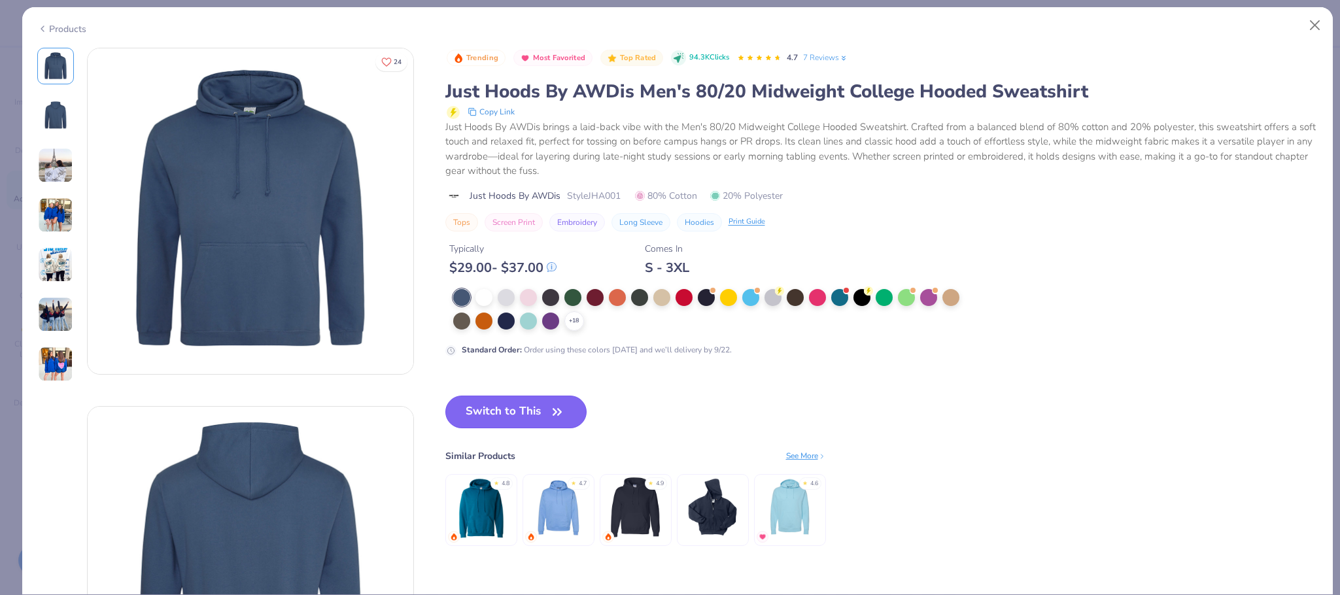
click at [504, 428] on button "Switch to This" at bounding box center [517, 412] width 142 height 33
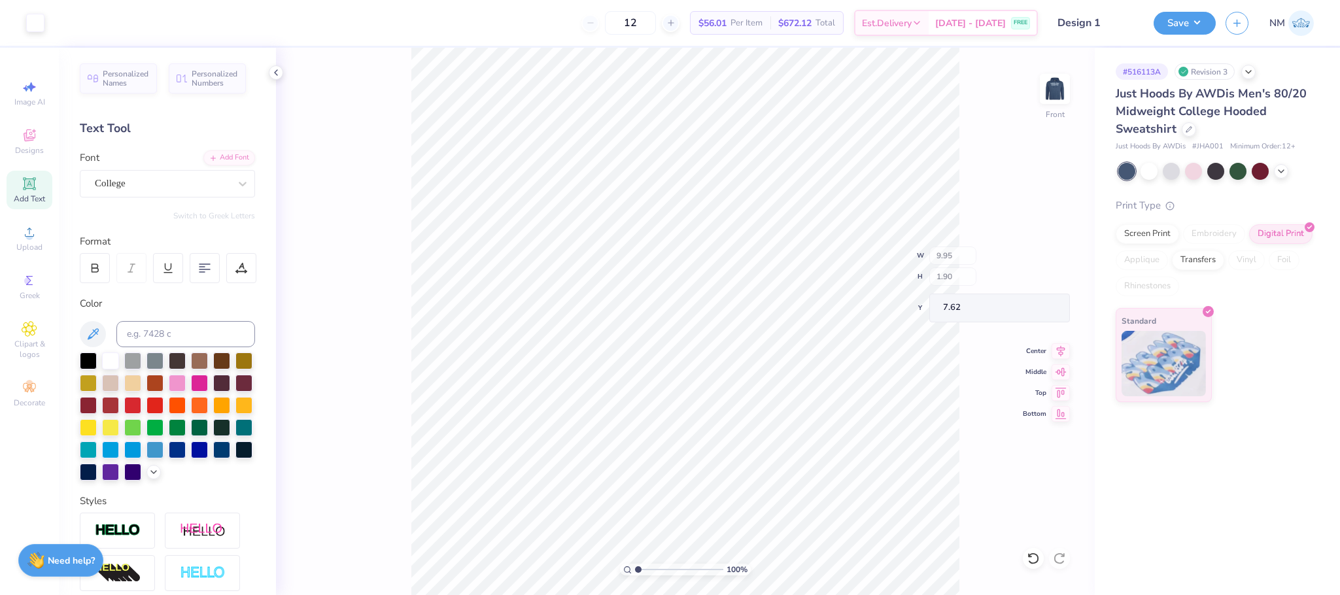
type input "7.62"
type input "1.05"
type input "0.59"
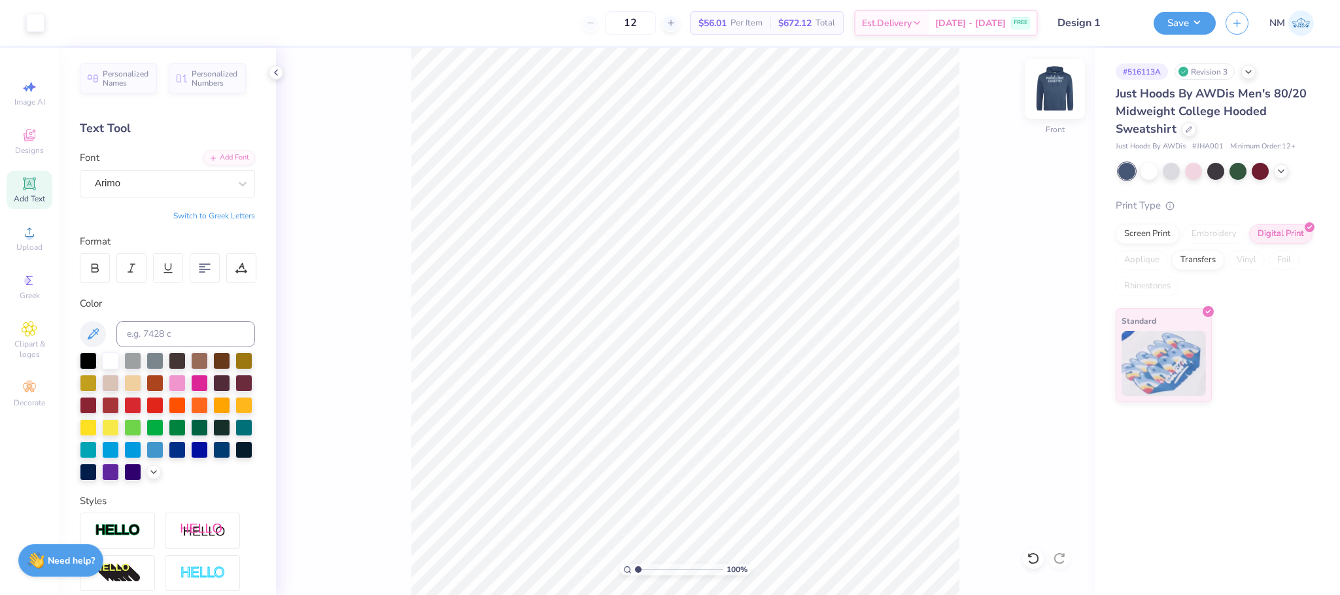
click at [1057, 96] on img at bounding box center [1055, 89] width 52 height 52
type input "3.00"
type input "4.26"
click at [1191, 20] on button "Save" at bounding box center [1185, 21] width 62 height 23
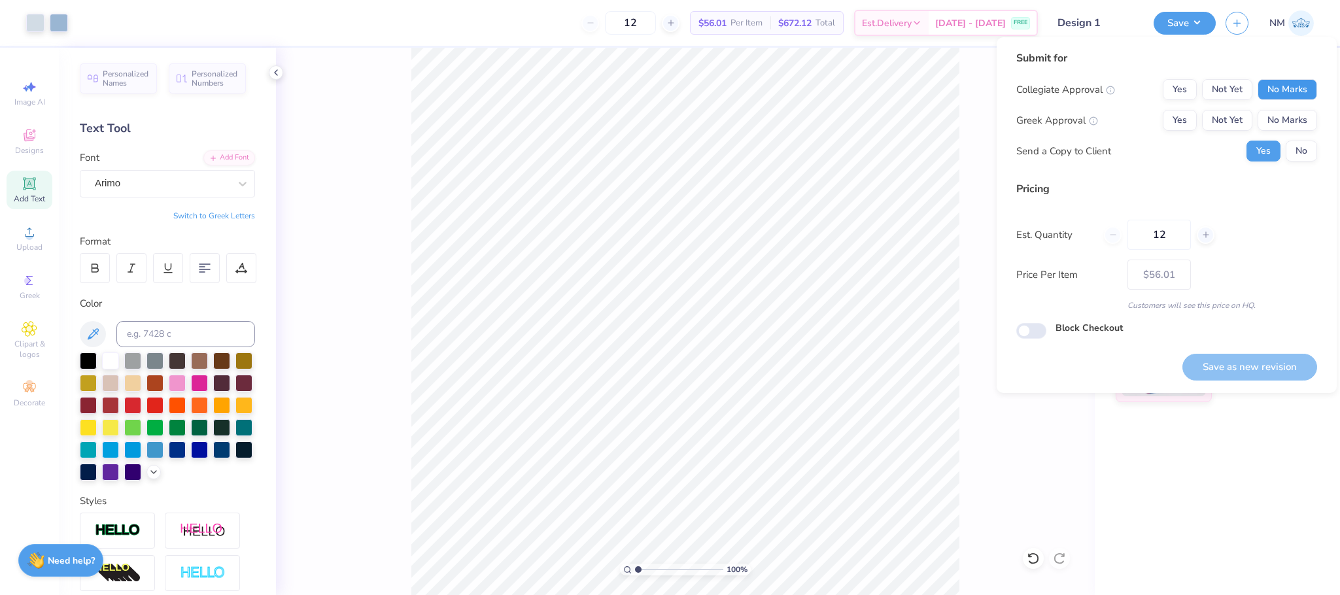
click at [1276, 84] on button "No Marks" at bounding box center [1288, 89] width 60 height 21
click at [1276, 116] on button "No Marks" at bounding box center [1288, 120] width 60 height 21
click at [1241, 373] on button "Save as new revision" at bounding box center [1250, 367] width 135 height 27
type input "– –"
